Goal: Navigation & Orientation: Find specific page/section

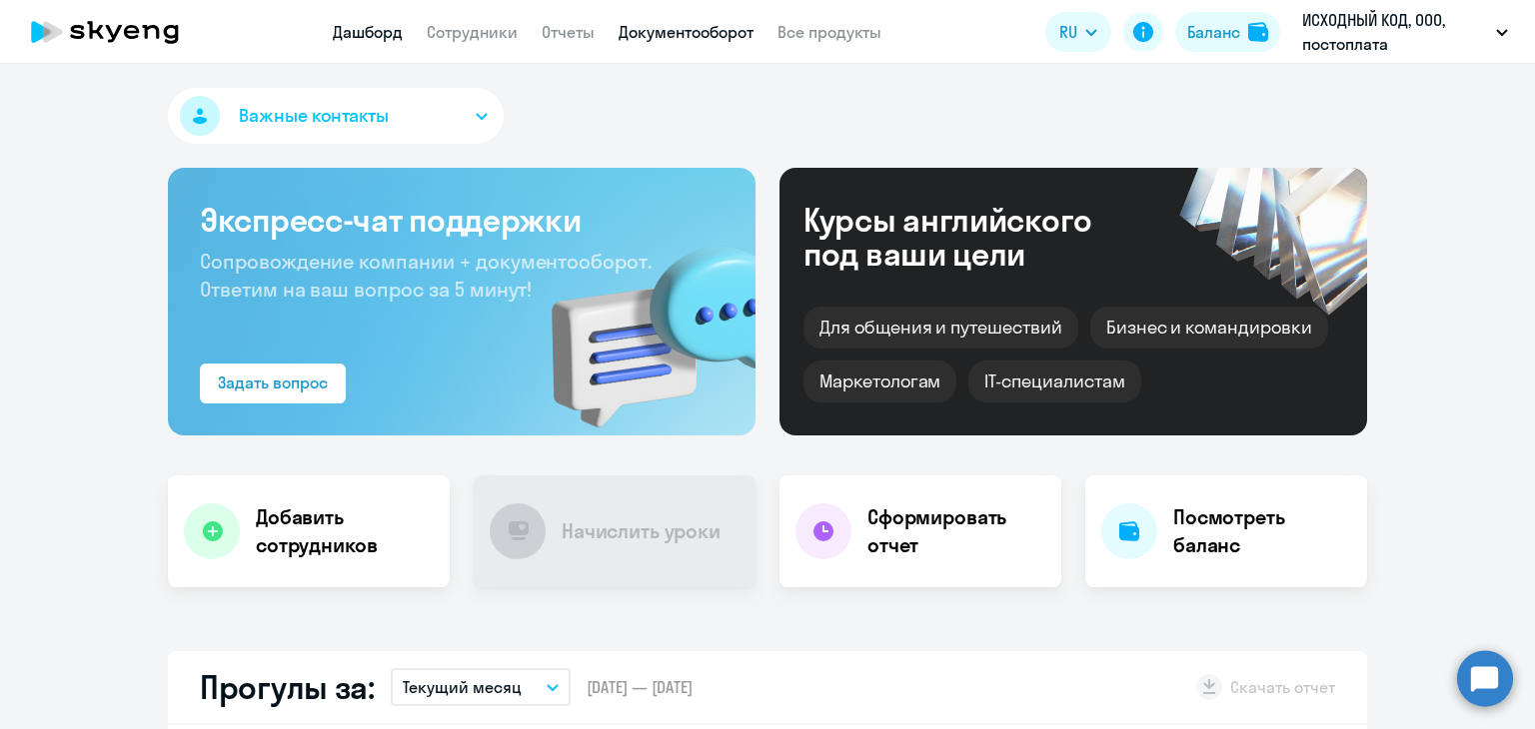
click at [707, 40] on link "Документооборот" at bounding box center [685, 32] width 135 height 20
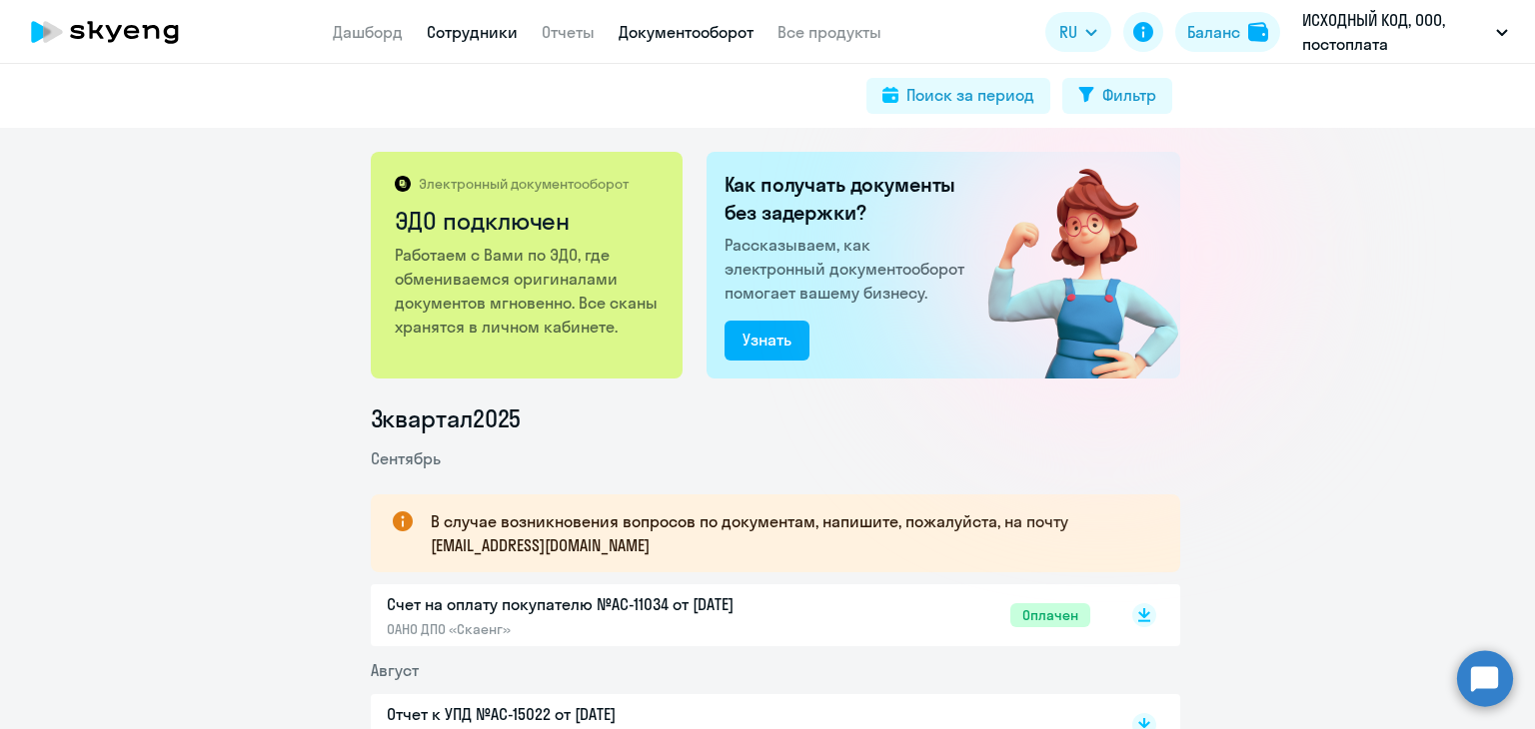
click at [500, 31] on link "Сотрудники" at bounding box center [472, 32] width 91 height 20
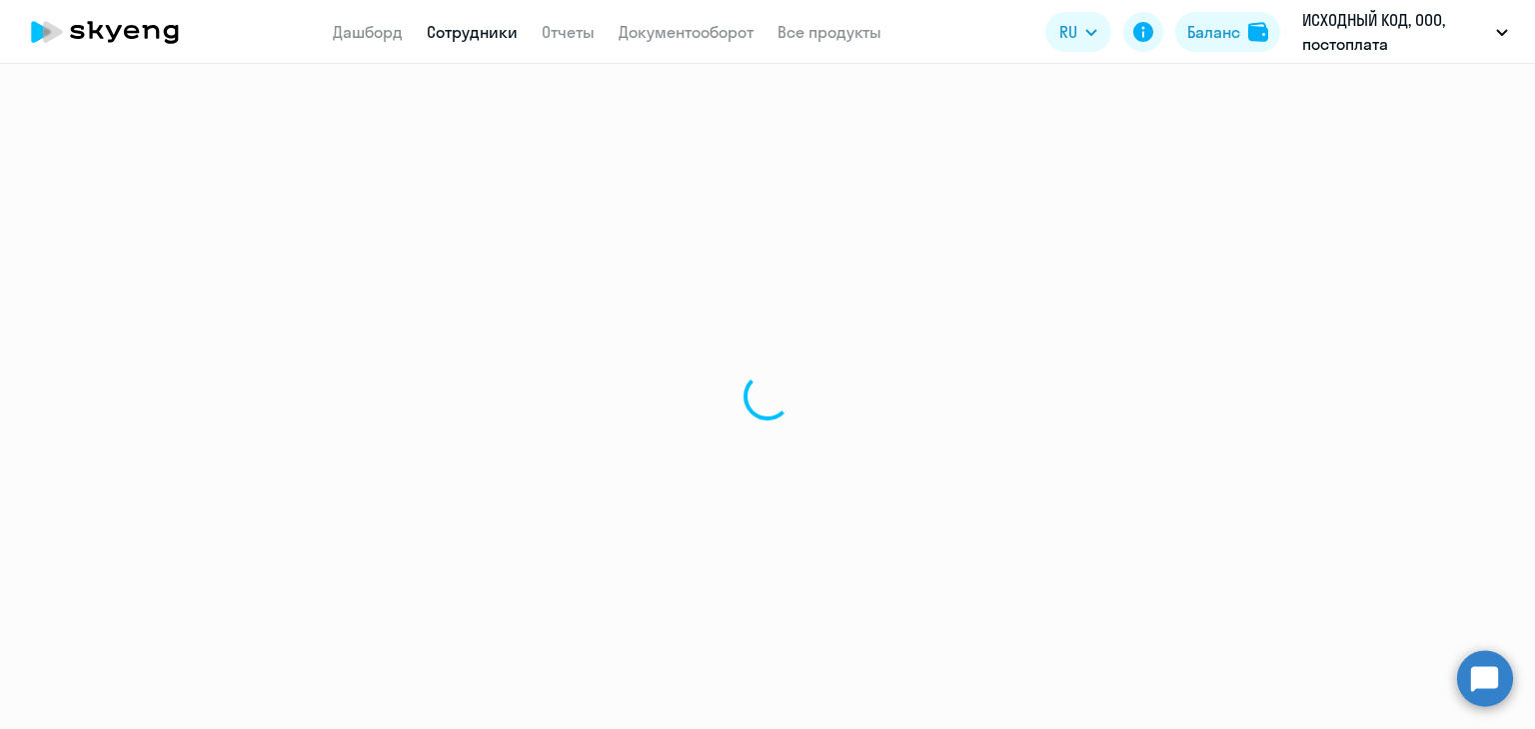
select select "30"
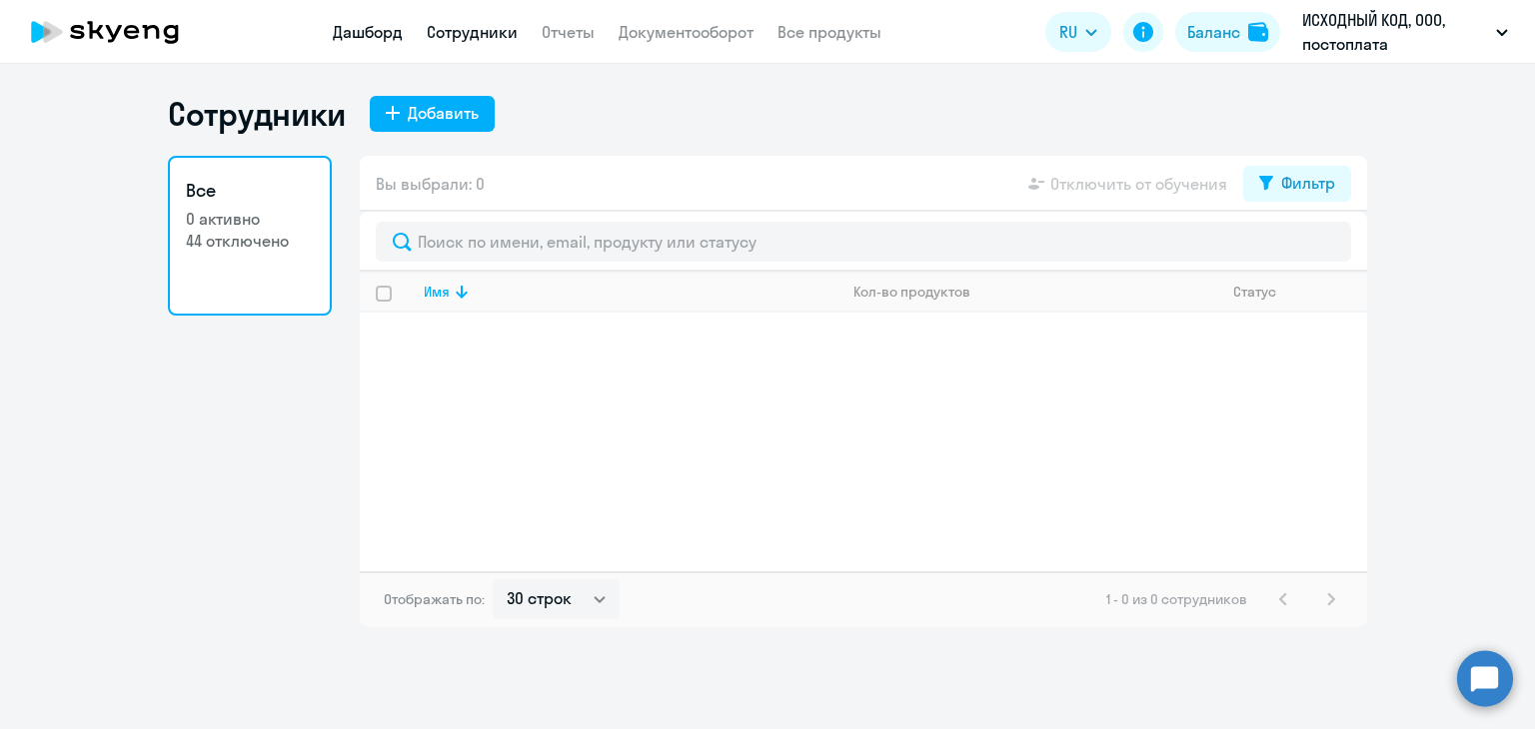
click at [388, 25] on link "Дашборд" at bounding box center [368, 32] width 70 height 20
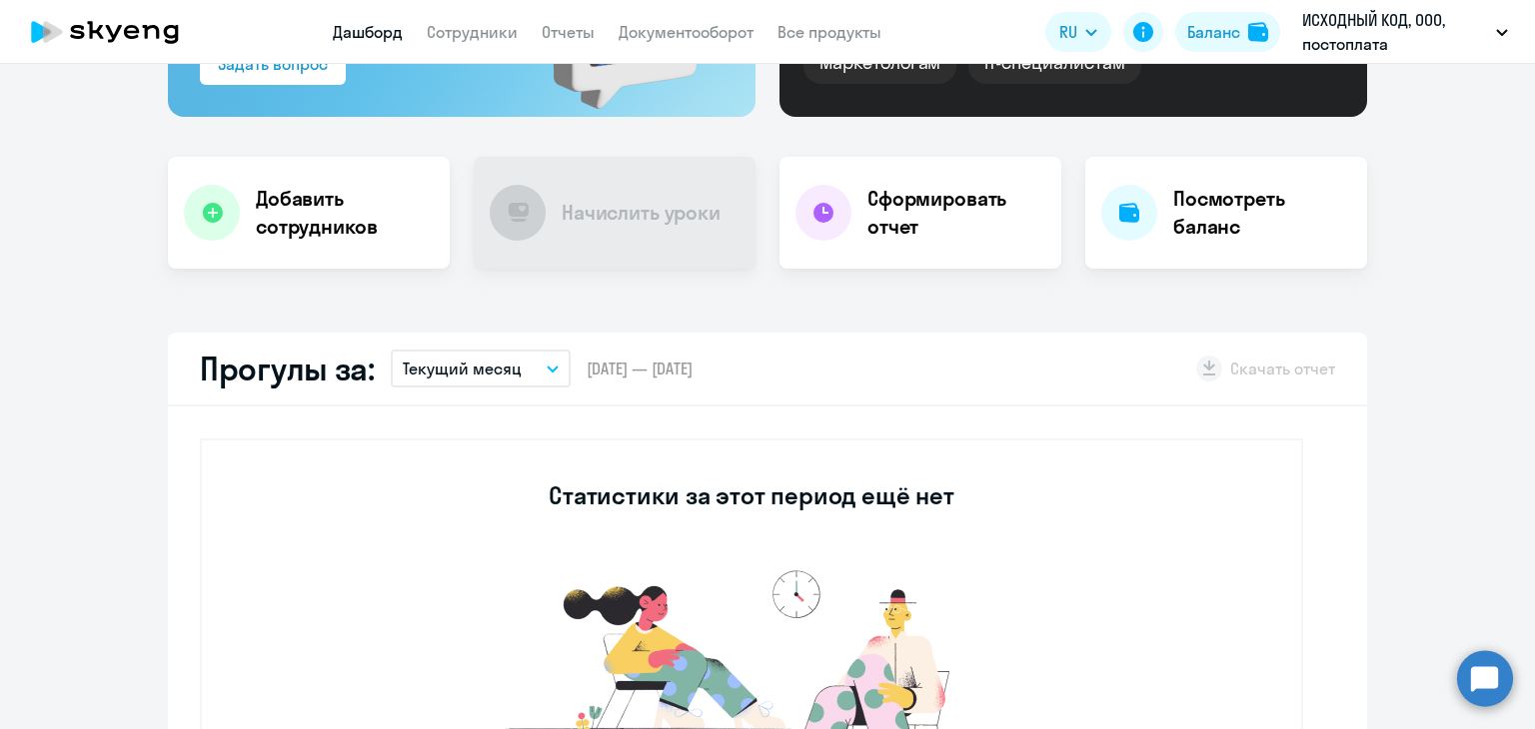
scroll to position [200, 0]
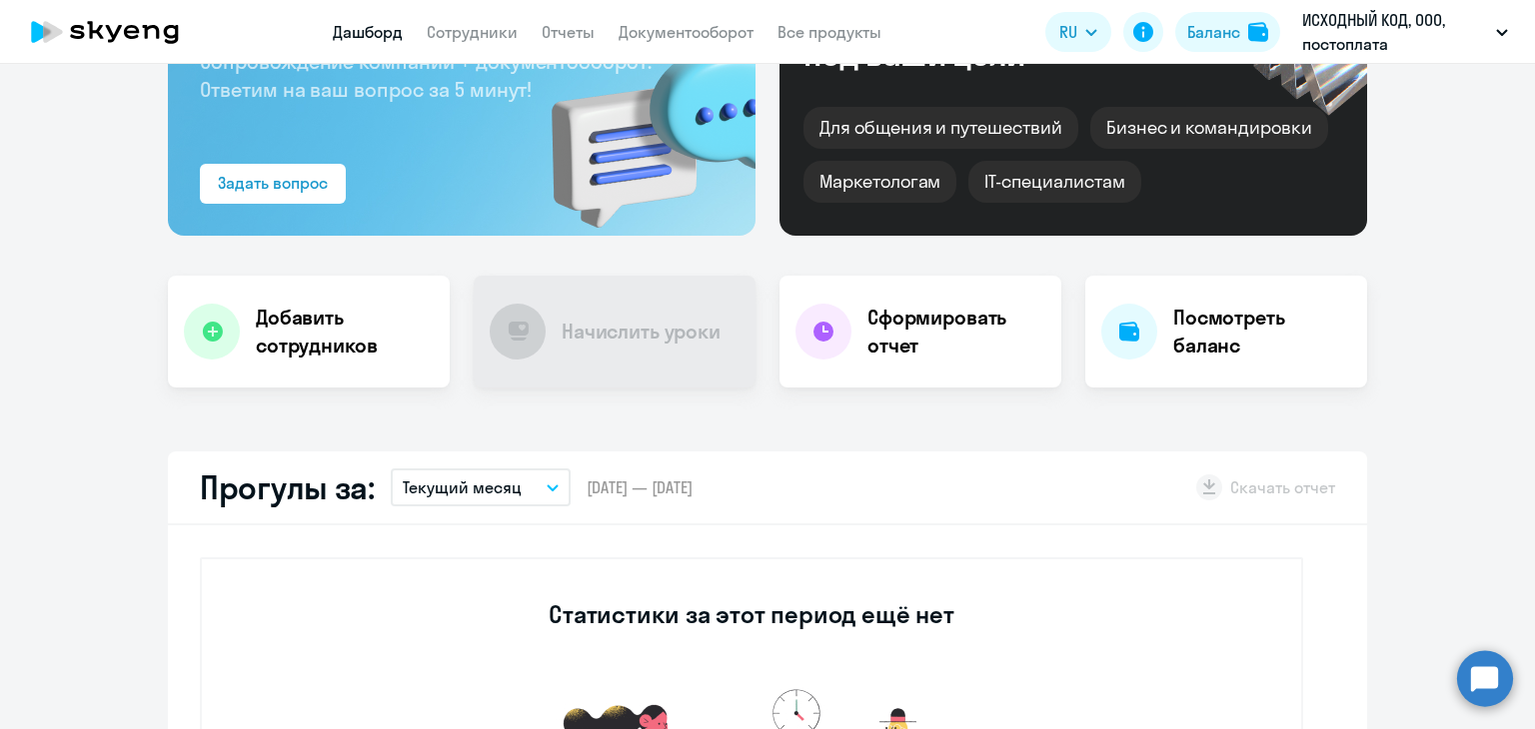
click at [465, 45] on app-header "Дашборд Сотрудники Отчеты Документооборот Все продукты Дашборд Сотрудники Отчет…" at bounding box center [767, 32] width 1535 height 64
click at [464, 28] on link "Сотрудники" at bounding box center [472, 32] width 91 height 20
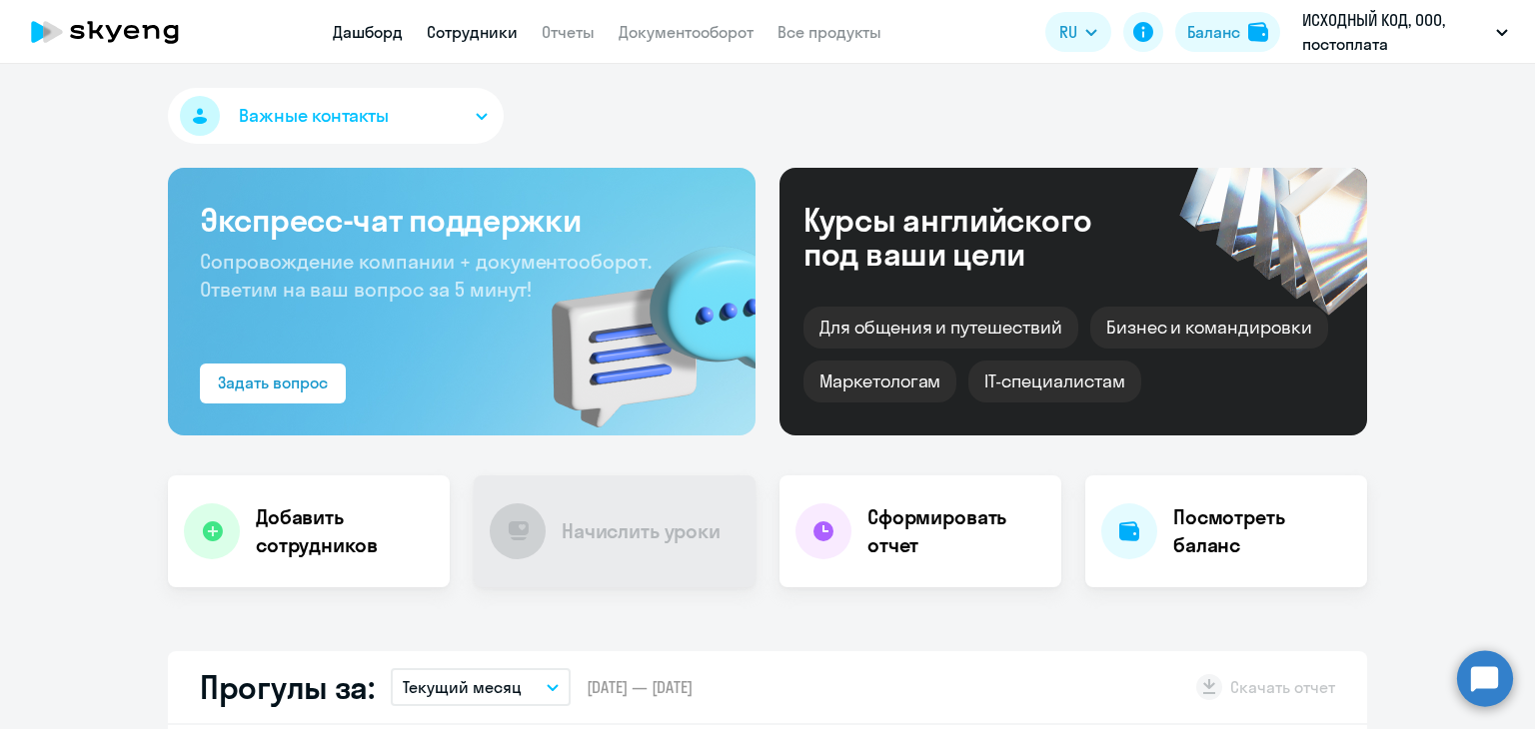
select select "30"
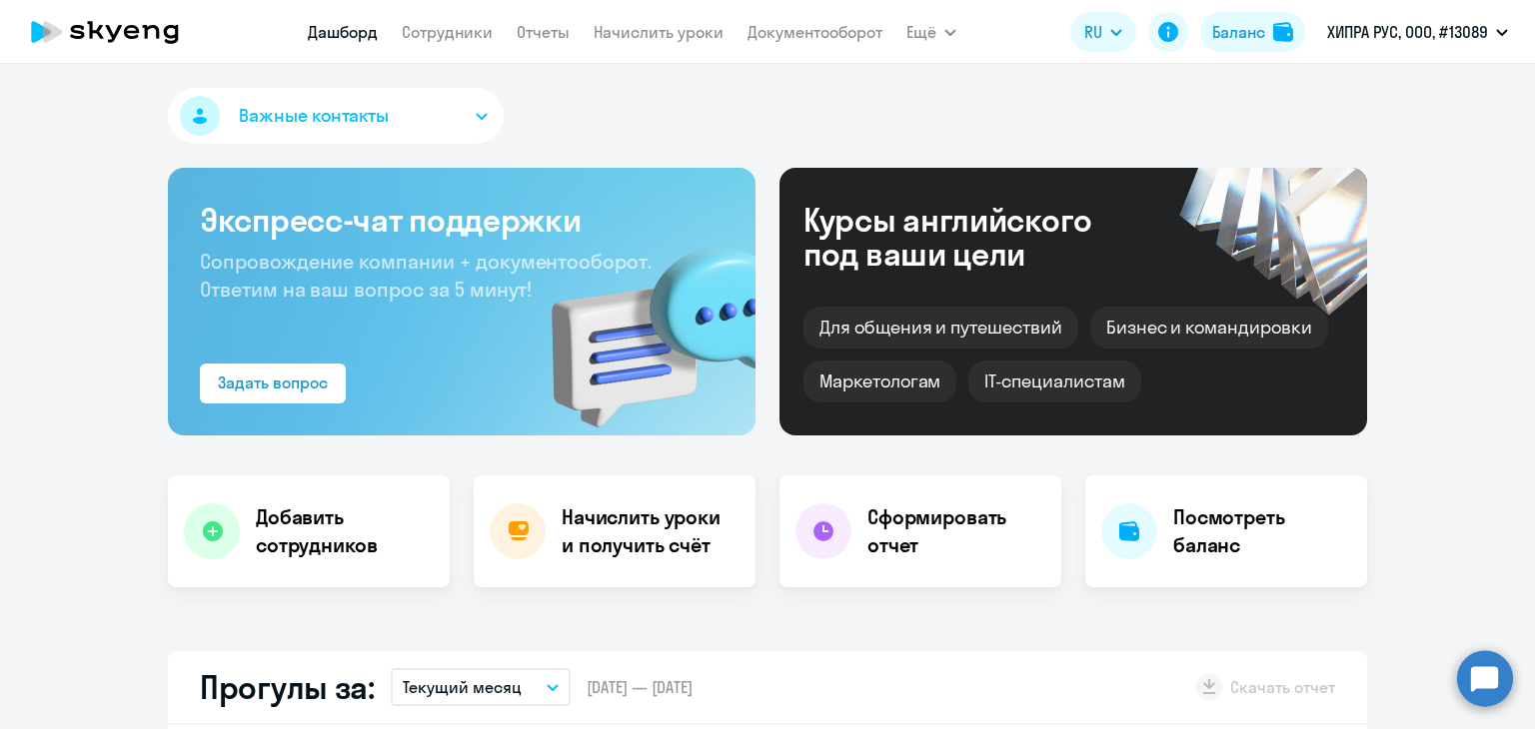
select select "30"
